Goal: Task Accomplishment & Management: Complete application form

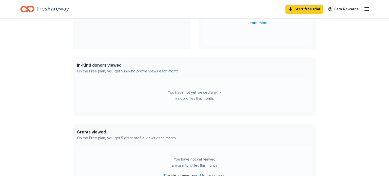
scroll to position [55, 0]
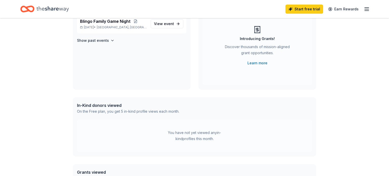
click at [364, 11] on icon "button" at bounding box center [367, 9] width 6 height 6
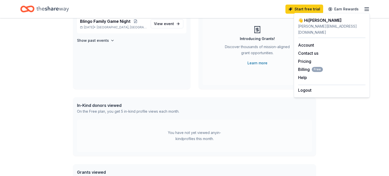
click at [199, 91] on div "👋 Hi [PERSON_NAME] In-Kind Create new event Blingo Family Game Night [DATE] • […" at bounding box center [194, 107] width 259 height 286
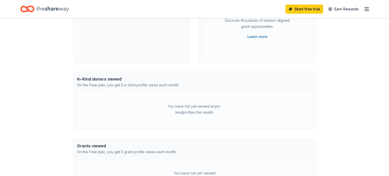
scroll to position [18, 0]
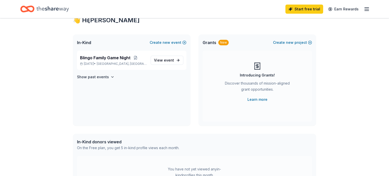
click at [41, 9] on icon "Home" at bounding box center [52, 9] width 32 height 10
click at [29, 9] on icon "Home" at bounding box center [27, 9] width 14 height 12
click at [46, 8] on icon "Home" at bounding box center [52, 9] width 32 height 6
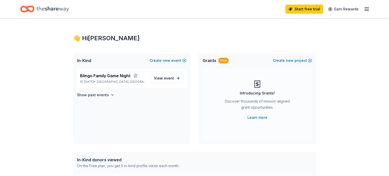
scroll to position [0, 0]
click at [93, 37] on div "👋 Hi [PERSON_NAME]" at bounding box center [194, 38] width 243 height 8
click at [367, 9] on line "button" at bounding box center [367, 9] width 4 height 0
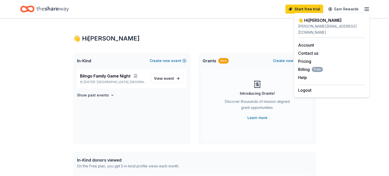
click at [87, 23] on div "👋 Hi [PERSON_NAME] In-Kind Create new event Blingo Family Game Night [DATE] • […" at bounding box center [194, 161] width 259 height 286
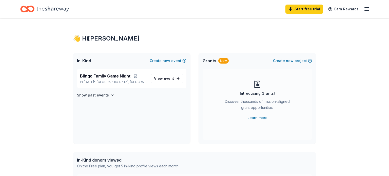
click at [87, 38] on div "👋 Hi [PERSON_NAME]" at bounding box center [194, 38] width 243 height 8
click at [159, 79] on span "View event" at bounding box center [164, 78] width 20 height 6
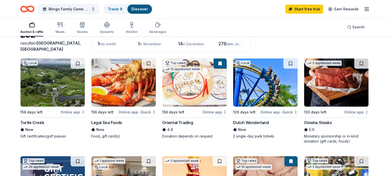
scroll to position [36, 0]
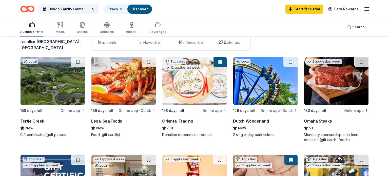
click at [72, 109] on div "Online app" at bounding box center [73, 110] width 25 height 6
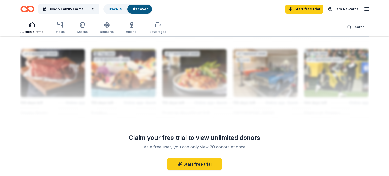
scroll to position [456, 0]
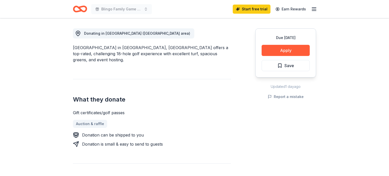
scroll to position [146, 0]
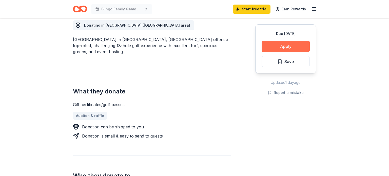
click at [291, 49] on button "Apply" at bounding box center [286, 46] width 48 height 11
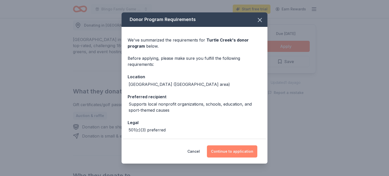
click at [229, 151] on button "Continue to application" at bounding box center [232, 151] width 50 height 12
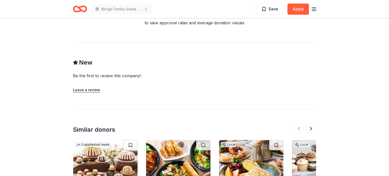
scroll to position [464, 0]
